Goal: Task Accomplishment & Management: Manage account settings

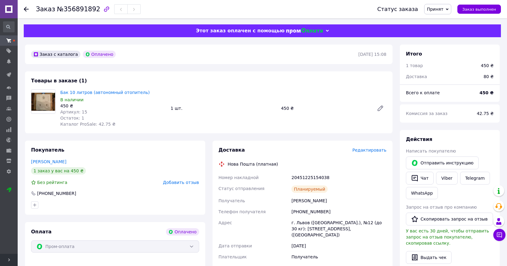
click at [449, 8] on icon at bounding box center [447, 9] width 3 height 3
drag, startPoint x: 444, startPoint y: 21, endPoint x: 336, endPoint y: 25, distance: 107.9
click at [444, 21] on li "Выполнен" at bounding box center [441, 21] width 32 height 9
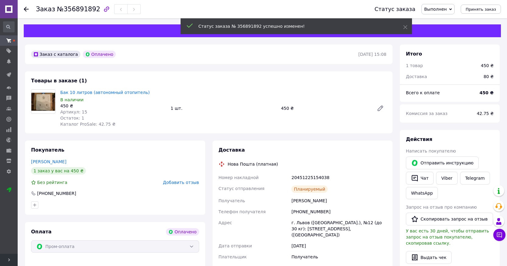
click at [26, 9] on use at bounding box center [26, 9] width 5 height 5
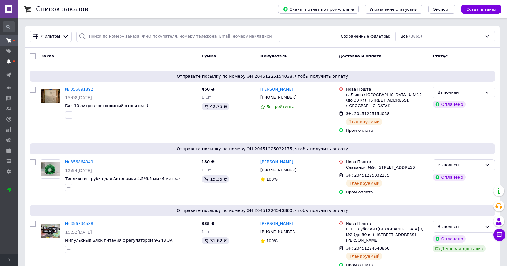
click at [10, 59] on icon at bounding box center [8, 61] width 5 height 5
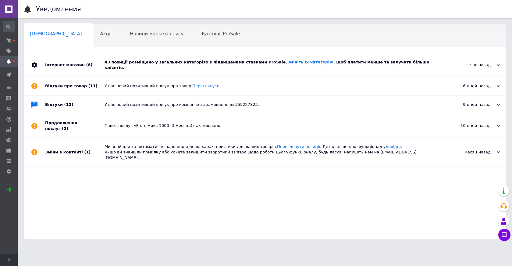
click at [293, 63] on link "Змініть їх категорію" at bounding box center [310, 62] width 46 height 5
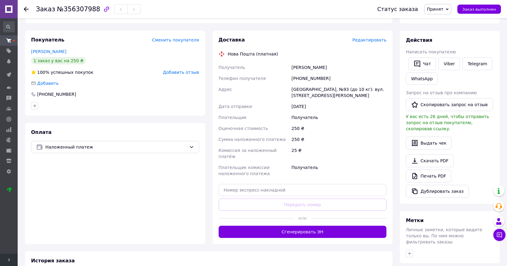
scroll to position [92, 0]
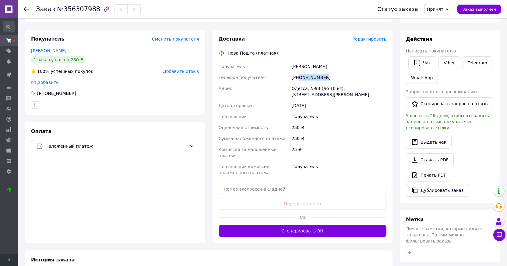
drag, startPoint x: 300, startPoint y: 77, endPoint x: 330, endPoint y: 80, distance: 30.0
click at [330, 80] on div "+380689294612" at bounding box center [339, 77] width 98 height 11
copy div "0689294612"
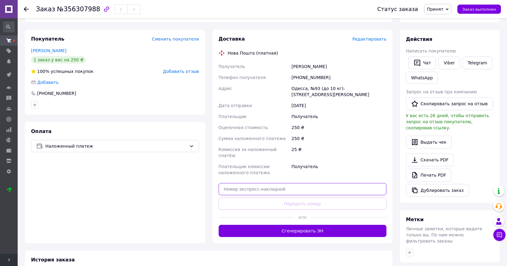
click at [293, 183] on input "text" at bounding box center [303, 189] width 168 height 12
paste input "20451225344987"
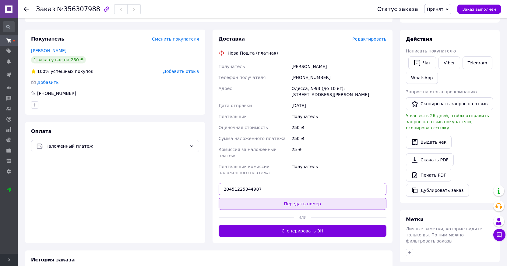
type input "20451225344987"
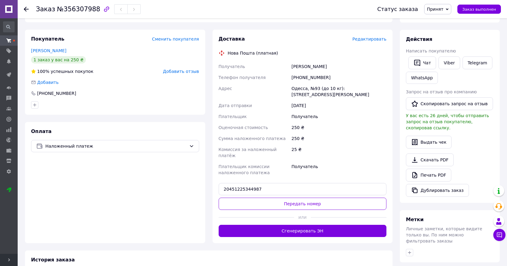
click at [303, 197] on button "Передать номер" at bounding box center [303, 203] width 168 height 12
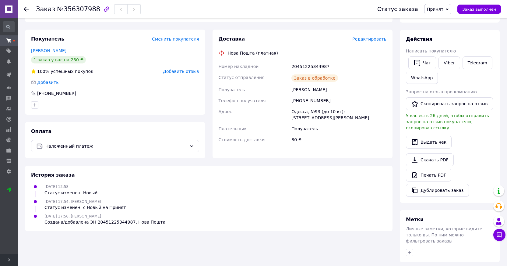
click at [448, 7] on span "Принят" at bounding box center [437, 9] width 27 height 10
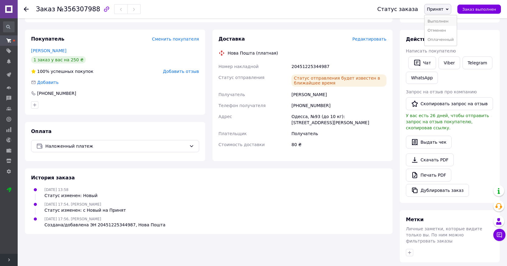
click at [439, 21] on li "Выполнен" at bounding box center [441, 21] width 32 height 9
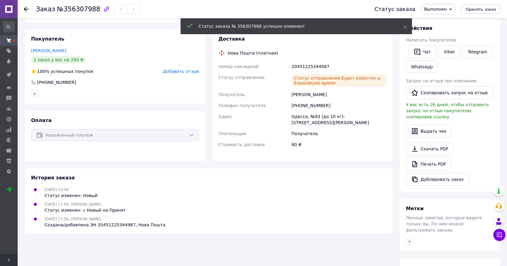
click at [25, 9] on use at bounding box center [26, 9] width 5 height 5
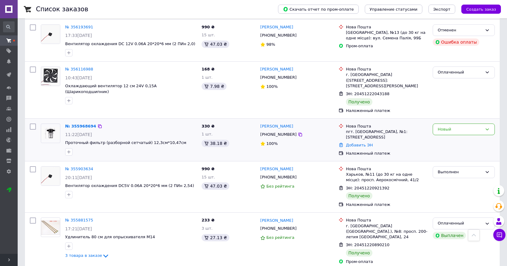
scroll to position [787, 0]
click at [488, 126] on icon at bounding box center [487, 128] width 5 height 5
click at [446, 158] on li "Отменен" at bounding box center [464, 163] width 62 height 11
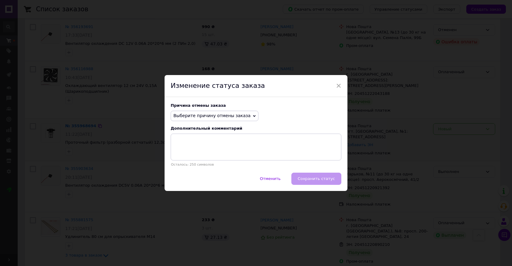
click at [216, 116] on span "Выберите причину отмены заказа" at bounding box center [211, 115] width 77 height 5
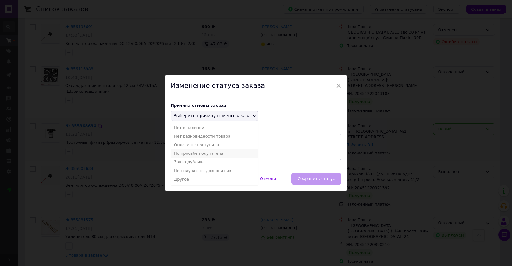
click at [203, 154] on li "По просьбе покупателя" at bounding box center [214, 153] width 87 height 9
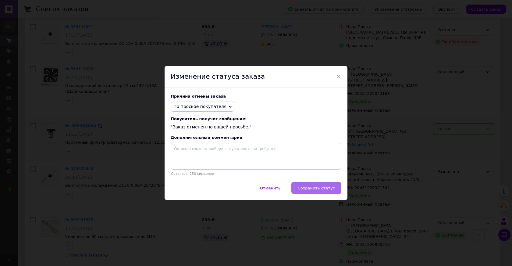
click at [310, 190] on span "Сохранить статус" at bounding box center [316, 188] width 37 height 5
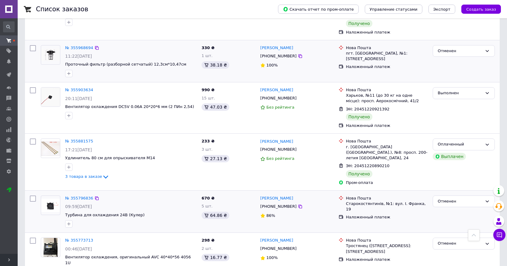
scroll to position [864, 0]
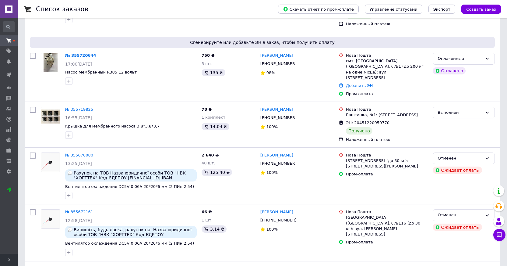
scroll to position [140, 0]
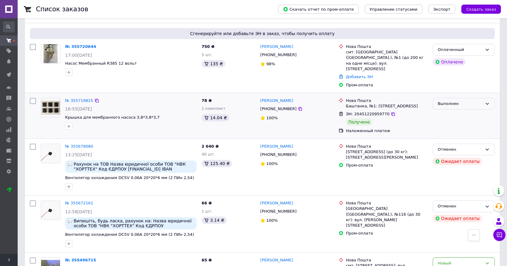
click at [465, 101] on div "Выполнен" at bounding box center [460, 104] width 44 height 6
click at [460, 133] on li "Оплаченный" at bounding box center [464, 138] width 62 height 11
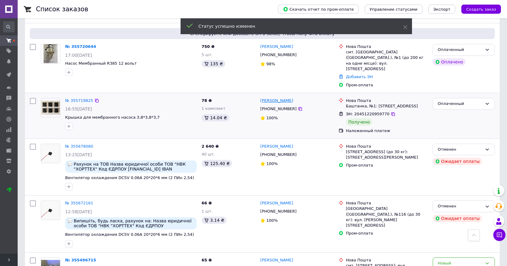
click at [278, 98] on link "Сергій чертов" at bounding box center [277, 101] width 33 height 6
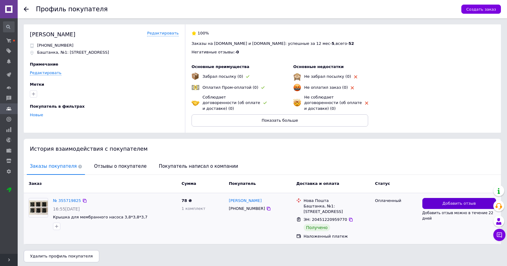
click at [431, 203] on button "Добавить отзыв" at bounding box center [460, 203] width 74 height 11
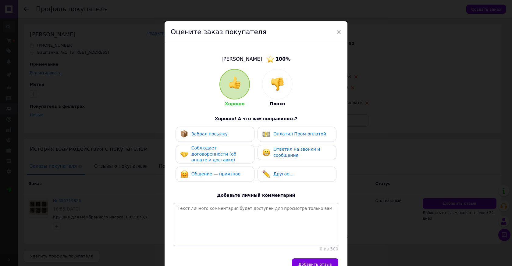
click at [215, 135] on span "Забрал посылку" at bounding box center [209, 133] width 36 height 5
drag, startPoint x: 214, startPoint y: 151, endPoint x: 215, endPoint y: 164, distance: 12.5
click at [214, 151] on span "Соблюдает договоренности (об оплате и доставке)" at bounding box center [213, 153] width 45 height 17
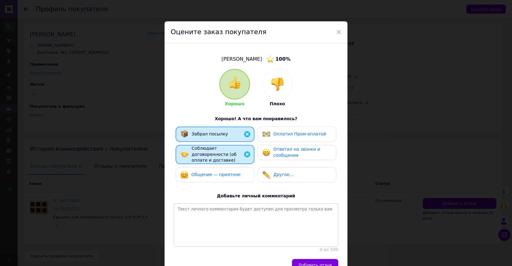
click at [215, 167] on div "Общение — приятное" at bounding box center [215, 174] width 79 height 15
click at [279, 148] on span "Ответил на звонки и сообщения" at bounding box center [296, 152] width 47 height 11
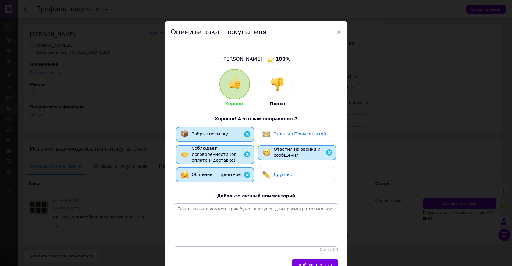
click at [303, 259] on button "Добавить отзыв" at bounding box center [315, 265] width 46 height 12
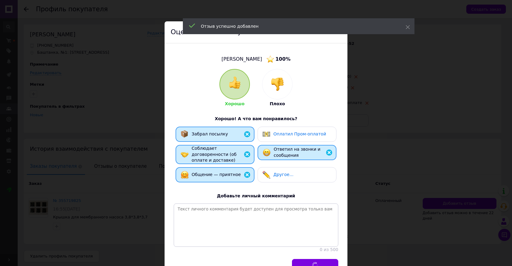
click at [388, 1] on div "× Оцените заказ покупателя чертов Сергій 100 % Хорошо Плохо Хорошо! А что вам п…" at bounding box center [256, 133] width 512 height 266
